Goal: Check status

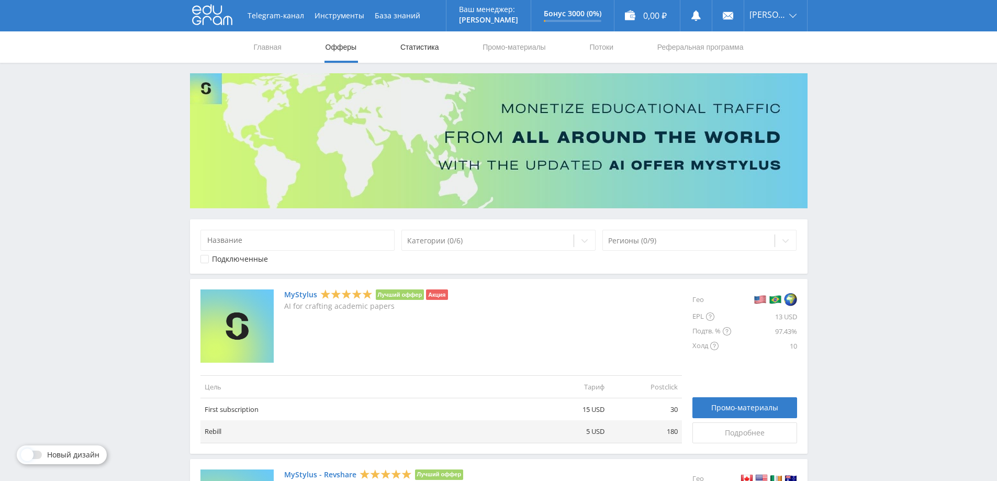
click at [410, 48] on link "Статистика" at bounding box center [419, 46] width 41 height 31
click at [422, 40] on link "Статистика" at bounding box center [419, 46] width 41 height 31
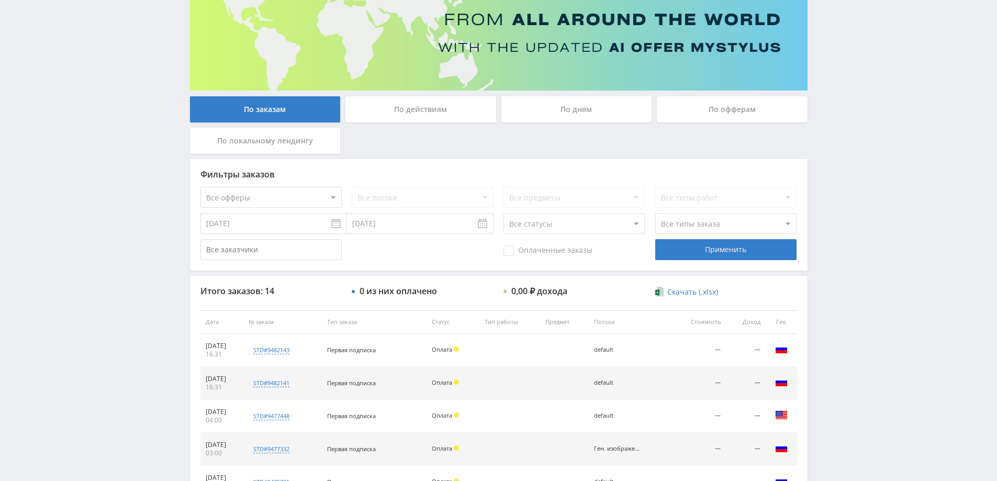
scroll to position [105, 0]
